Goal: Information Seeking & Learning: Learn about a topic

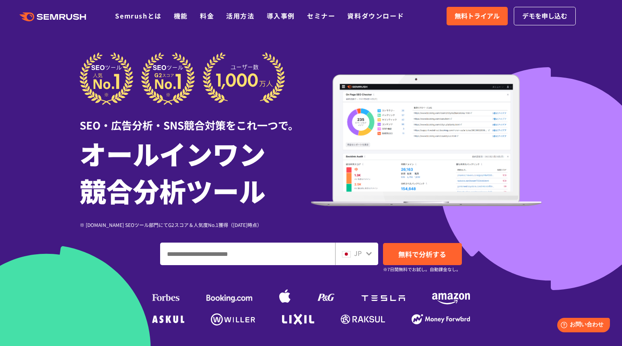
click at [220, 257] on input "ドメイン、キーワードまたはURLを入力してください" at bounding box center [248, 254] width 174 height 22
paste input "**********"
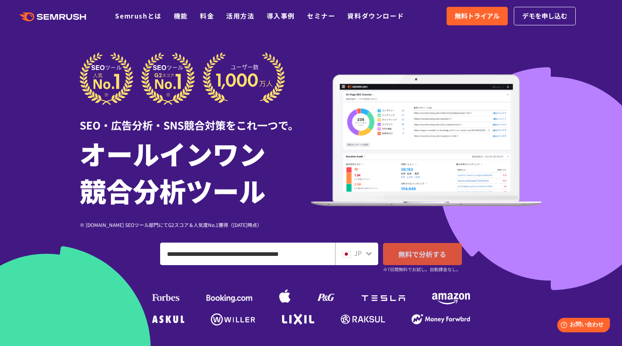
type input "**********"
click at [414, 247] on link "無料で分析する" at bounding box center [422, 254] width 79 height 22
